Goal: Task Accomplishment & Management: Complete application form

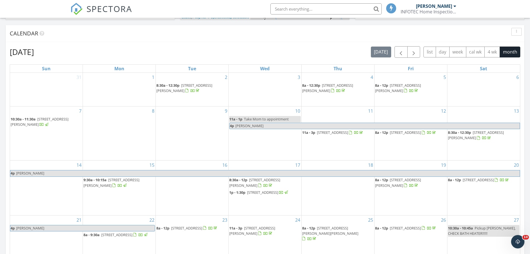
scroll to position [320, 0]
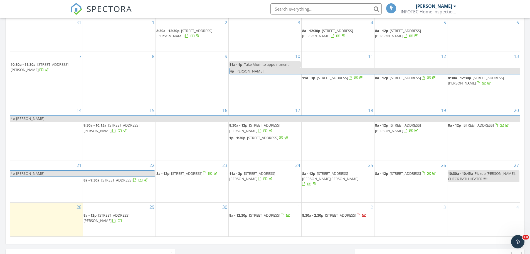
click at [180, 144] on div "16" at bounding box center [192, 133] width 73 height 54
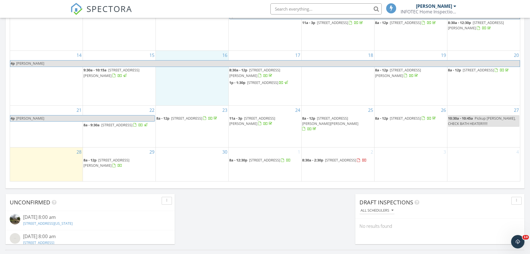
scroll to position [375, 0]
click at [183, 168] on div "30" at bounding box center [192, 163] width 73 height 33
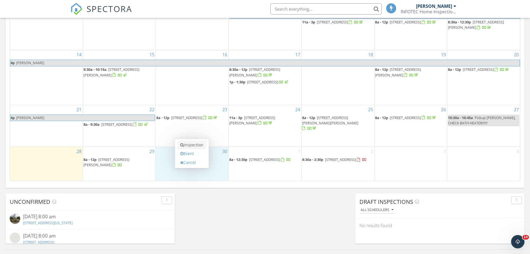
click at [192, 146] on link "Inspection" at bounding box center [192, 144] width 29 height 9
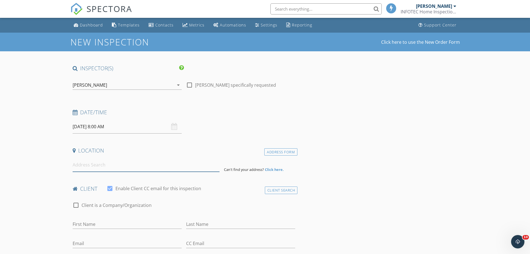
click at [108, 167] on input at bounding box center [146, 165] width 147 height 14
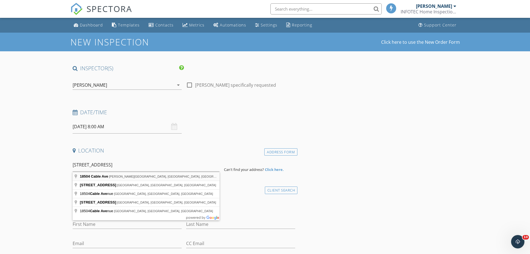
type input "18504 Cable Ave, Lester Prairie, MN, USA"
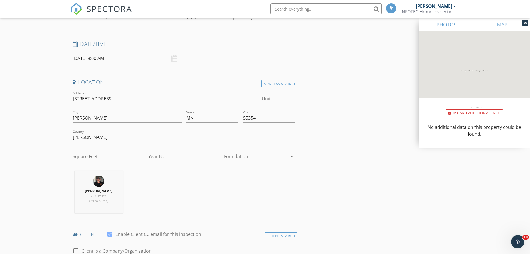
scroll to position [83, 0]
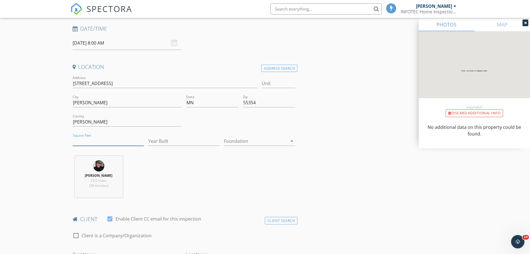
click at [88, 142] on input "Square Feet" at bounding box center [108, 140] width 71 height 9
type input "3972"
click at [181, 142] on input "Year Built" at bounding box center [183, 140] width 71 height 9
type input "2011"
click at [240, 144] on div at bounding box center [255, 140] width 63 height 9
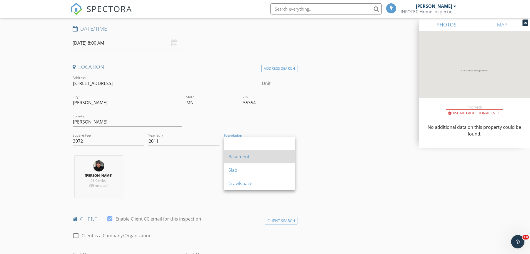
click at [240, 155] on div "Basement" at bounding box center [259, 156] width 62 height 7
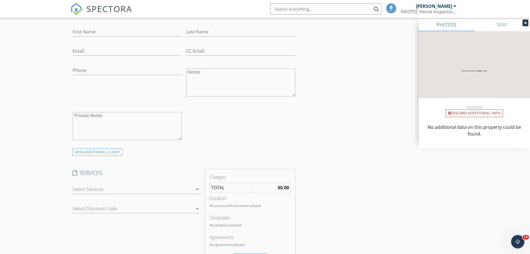
scroll to position [306, 0]
click at [84, 189] on div at bounding box center [133, 188] width 120 height 9
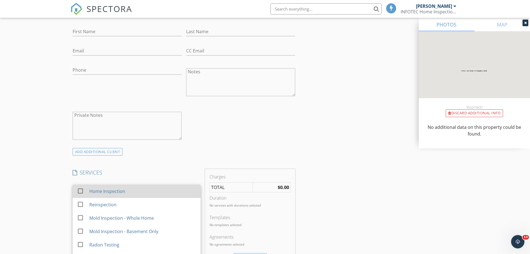
click at [95, 190] on div "Home Inspection" at bounding box center [107, 191] width 36 height 7
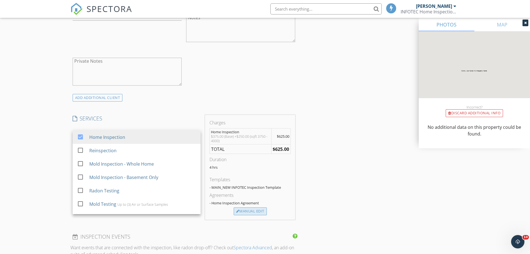
scroll to position [362, 0]
click at [255, 209] on div "Manual Edit" at bounding box center [250, 209] width 33 height 8
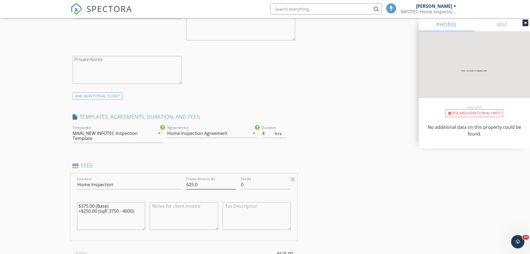
drag, startPoint x: 204, startPoint y: 184, endPoint x: 148, endPoint y: 181, distance: 55.5
click at [150, 182] on div "Line Item Home Inspection Pretax Amount ($) 625.0 Tax ($) 0 $375.00 (Base) +$25…" at bounding box center [183, 206] width 227 height 67
type input "575.0"
drag, startPoint x: 138, startPoint y: 213, endPoint x: 52, endPoint y: 192, distance: 88.2
click at [52, 192] on div "New Inspection Click here to use the New Order Form INSPECTOR(S) check_box Ryan…" at bounding box center [265, 183] width 530 height 1024
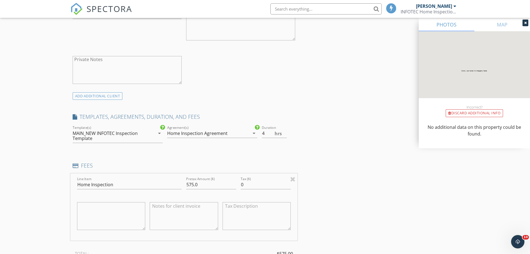
click at [40, 180] on div "New Inspection Click here to use the New Order Form INSPECTOR(S) check_box Ryan…" at bounding box center [265, 183] width 530 height 1024
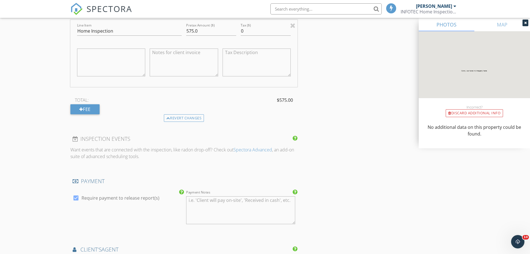
scroll to position [529, 0]
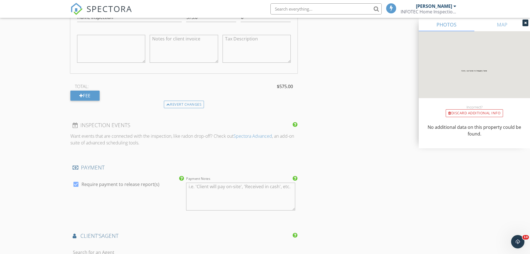
click at [35, 175] on div "New Inspection Click here to use the New Order Form INSPECTOR(S) check_box Ryan…" at bounding box center [265, 16] width 530 height 1024
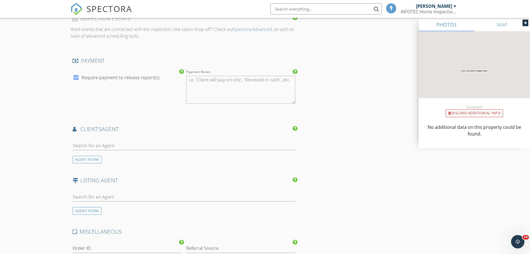
scroll to position [640, 0]
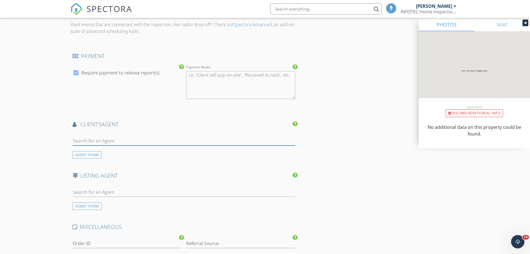
click at [87, 140] on input "text" at bounding box center [184, 140] width 223 height 9
type input "Dorothy but"
click at [98, 152] on div "[PERSON_NAME]" at bounding box center [106, 150] width 35 height 7
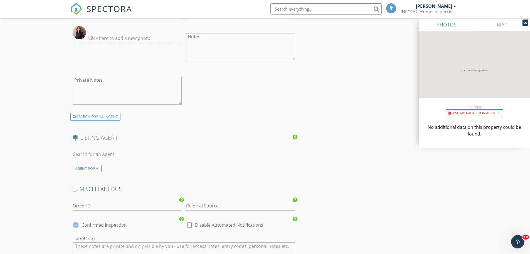
scroll to position [807, 0]
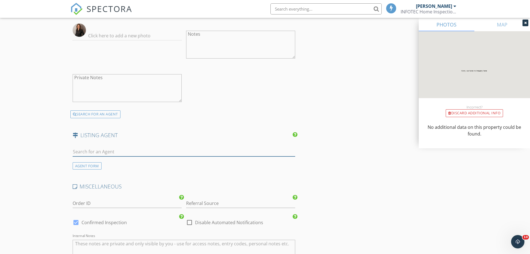
click at [82, 152] on input "text" at bounding box center [184, 151] width 223 height 9
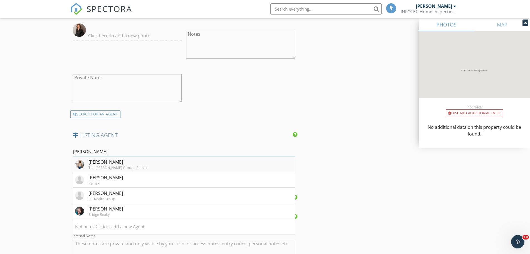
type input "Samantha"
click at [119, 163] on div "[PERSON_NAME]" at bounding box center [118, 161] width 59 height 7
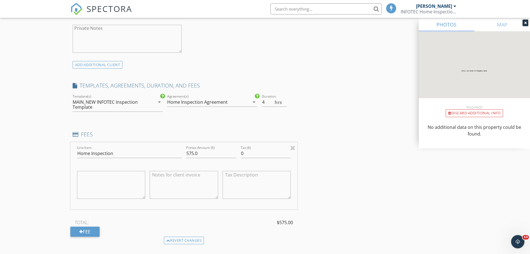
scroll to position [390, 0]
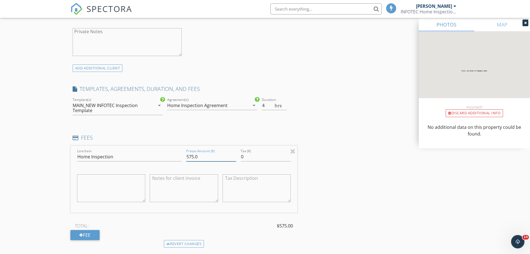
drag, startPoint x: 203, startPoint y: 155, endPoint x: 164, endPoint y: 155, distance: 39.0
click at [164, 155] on div "Line Item Home Inspection Pretax Amount ($) 575.0 Tax ($) 0" at bounding box center [183, 178] width 227 height 67
type input "550.0"
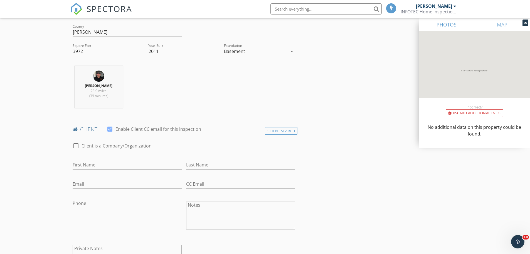
scroll to position [167, 0]
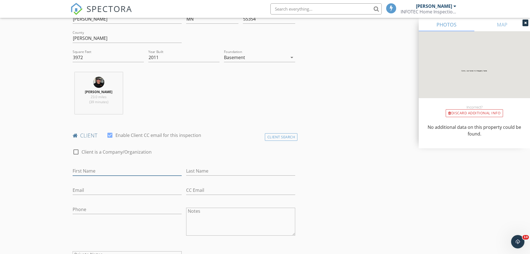
click at [93, 172] on input "First Name" at bounding box center [127, 170] width 109 height 9
type input "[PERSON_NAME]"
click at [206, 171] on input "Last Name" at bounding box center [240, 170] width 109 height 9
type input "Efta"
click at [77, 209] on input "Phone" at bounding box center [127, 209] width 109 height 9
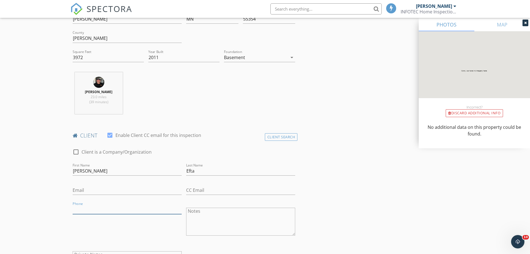
paste input "[PHONE_NUMBER]"
type input "[PHONE_NUMBER]"
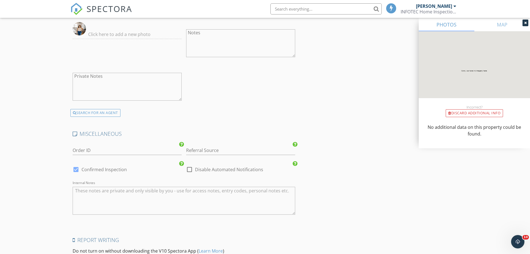
scroll to position [1002, 0]
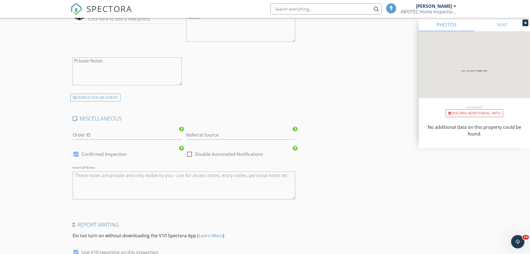
click at [76, 155] on div at bounding box center [75, 153] width 9 height 9
checkbox input "false"
checkbox input "true"
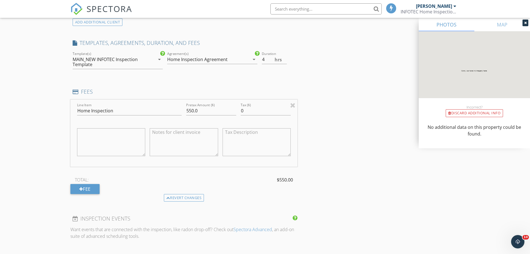
scroll to position [445, 0]
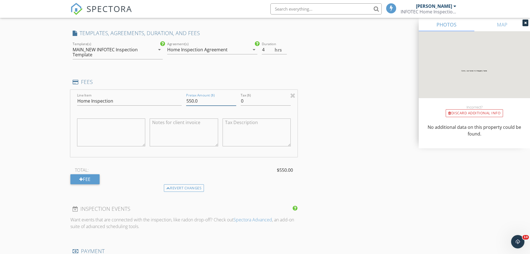
drag, startPoint x: 200, startPoint y: 100, endPoint x: 175, endPoint y: 100, distance: 25.0
click at [177, 100] on div "Line Item Home Inspection Pretax Amount ($) 550.0 Tax ($) 0" at bounding box center [183, 123] width 227 height 67
type input "575.0"
click at [0, 125] on div "New Inspection Click here to use the New Order Form INSPECTOR(S) check_box Ryan…" at bounding box center [265, 225] width 530 height 1277
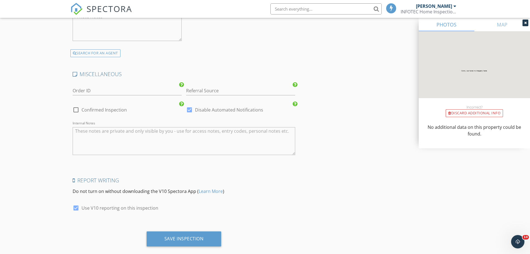
scroll to position [1056, 0]
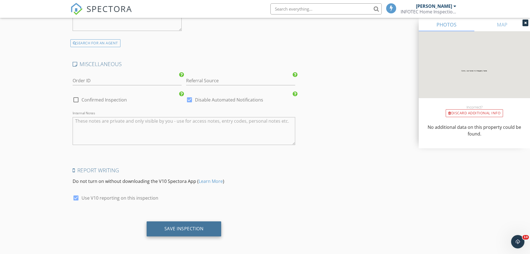
click at [192, 229] on div "Save Inspection" at bounding box center [183, 228] width 39 height 6
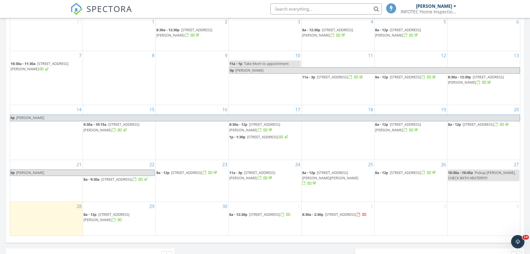
scroll to position [348, 0]
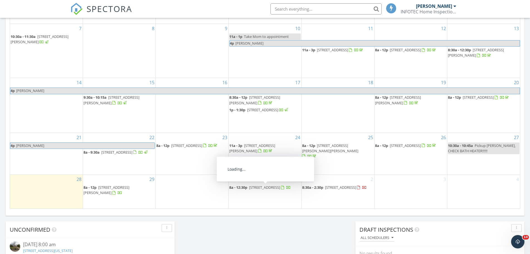
click at [266, 189] on span "206 Fairway Cir, Glencoe 55336" at bounding box center [264, 187] width 31 height 5
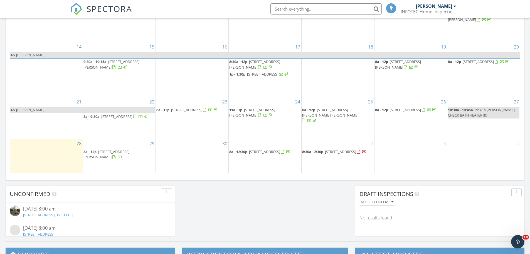
scroll to position [390, 0]
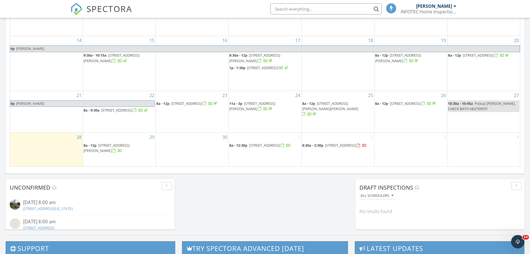
click at [278, 148] on span "[STREET_ADDRESS]" at bounding box center [264, 144] width 31 height 5
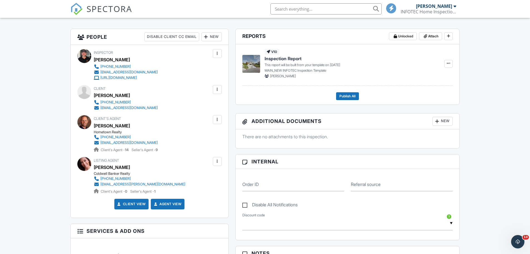
scroll to position [139, 0]
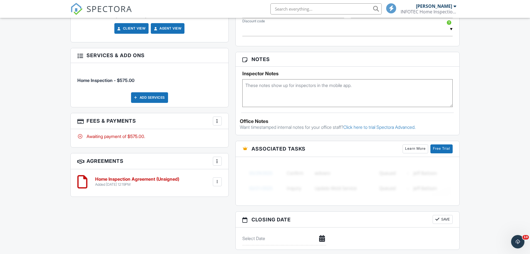
scroll to position [362, 0]
click at [272, 81] on textarea at bounding box center [347, 92] width 211 height 28
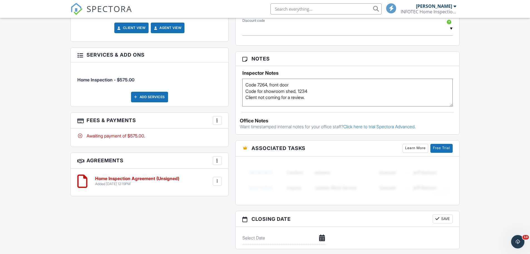
type textarea "Code 7264, front door Code for showroom shed, 1234 Client not coming for a revi…"
click at [35, 126] on div "Dashboard Templates Contacts Metrics Automations Settings Reporting Support Cen…" at bounding box center [265, 19] width 530 height 726
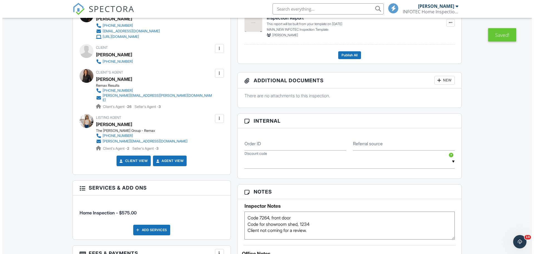
scroll to position [195, 0]
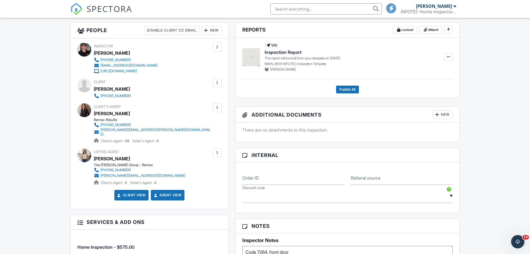
click at [216, 81] on div at bounding box center [218, 83] width 6 height 6
click at [198, 102] on li "Edit" at bounding box center [189, 100] width 60 height 14
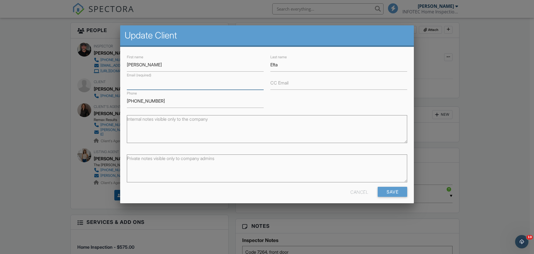
click at [154, 86] on input "Email (required)" at bounding box center [195, 83] width 137 height 14
type input "[PERSON_NAME][EMAIL_ADDRESS][DOMAIN_NAME]"
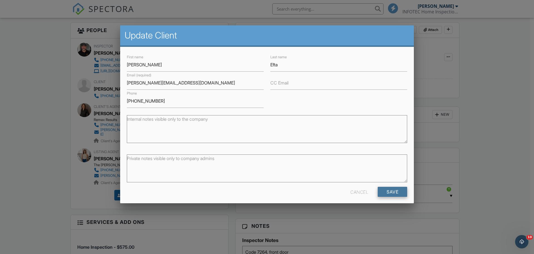
click at [394, 192] on input "Save" at bounding box center [393, 191] width 30 height 10
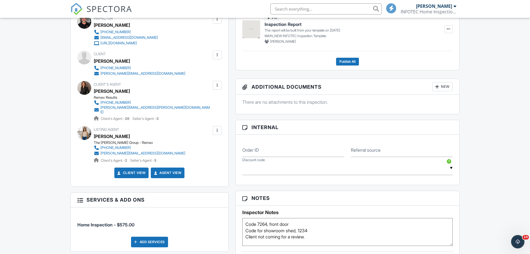
scroll to position [250, 0]
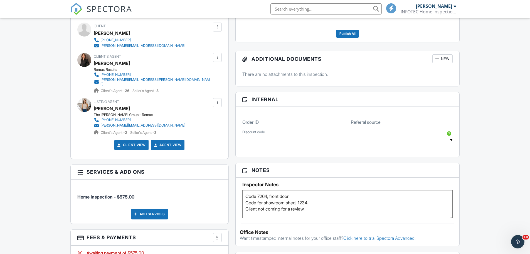
click at [36, 104] on div "Dashboard Templates Contacts Metrics Automations Settings Reporting Support Cen…" at bounding box center [265, 130] width 530 height 726
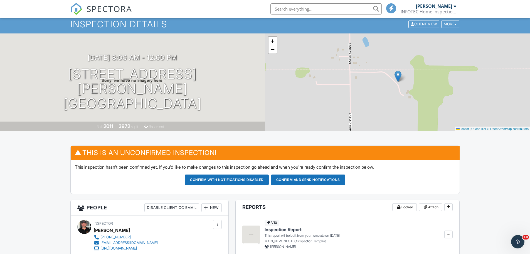
scroll to position [17, 0]
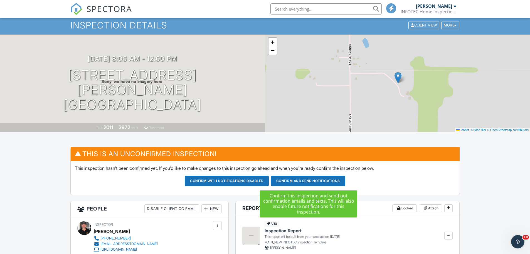
click at [315, 181] on button "Confirm and send notifications" at bounding box center [308, 180] width 74 height 11
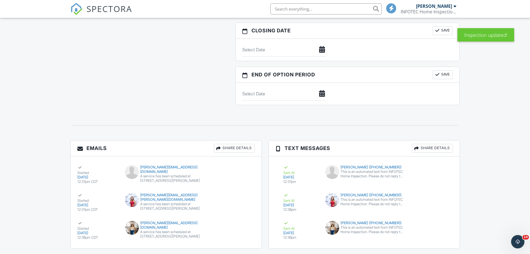
scroll to position [532, 0]
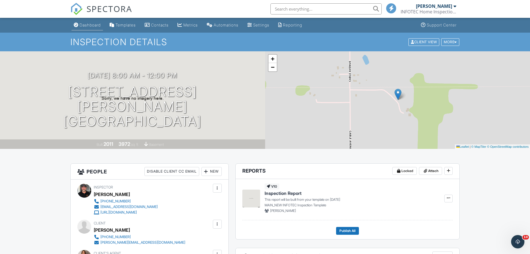
click at [92, 22] on link "Dashboard" at bounding box center [87, 25] width 31 height 10
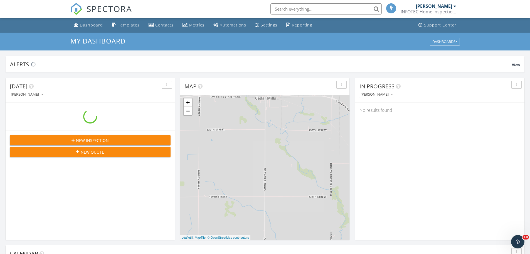
scroll to position [515, 539]
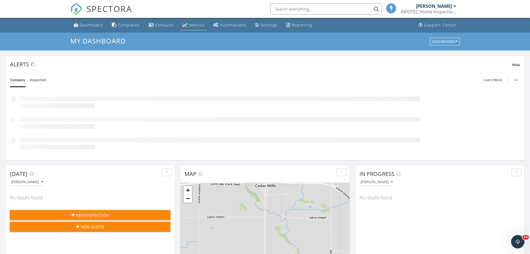
click at [195, 26] on div "Metrics" at bounding box center [196, 24] width 15 height 5
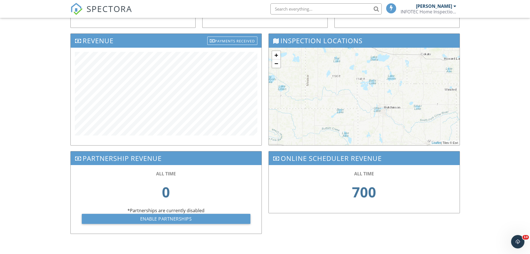
scroll to position [91, 0]
